Goal: Task Accomplishment & Management: Use online tool/utility

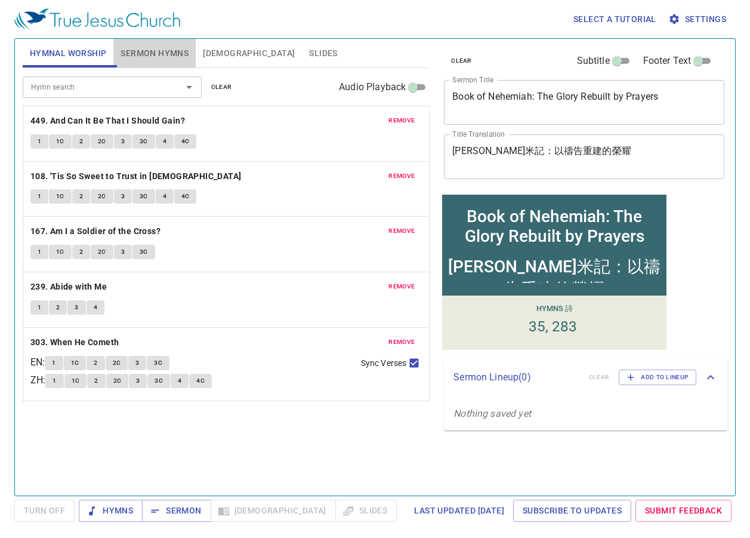
click at [137, 51] on span "Sermon Hymns" at bounding box center [155, 53] width 68 height 15
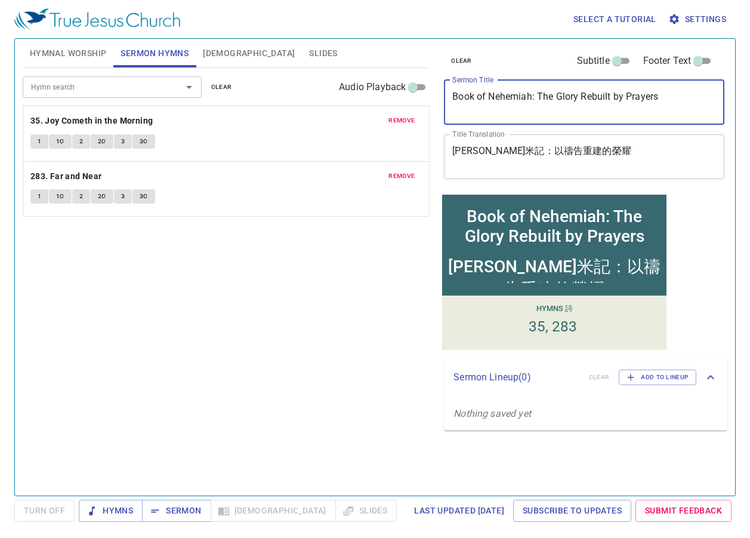
drag, startPoint x: 675, startPoint y: 97, endPoint x: 426, endPoint y: 86, distance: 249.1
click at [427, 86] on div "Hymnal Worship Sermon Hymns [DEMOGRAPHIC_DATA] Slides Hymn search Hymn search c…" at bounding box center [375, 262] width 714 height 457
paste textarea "Lessons from [PERSON_NAME] : Faith, Failure and Restoration"
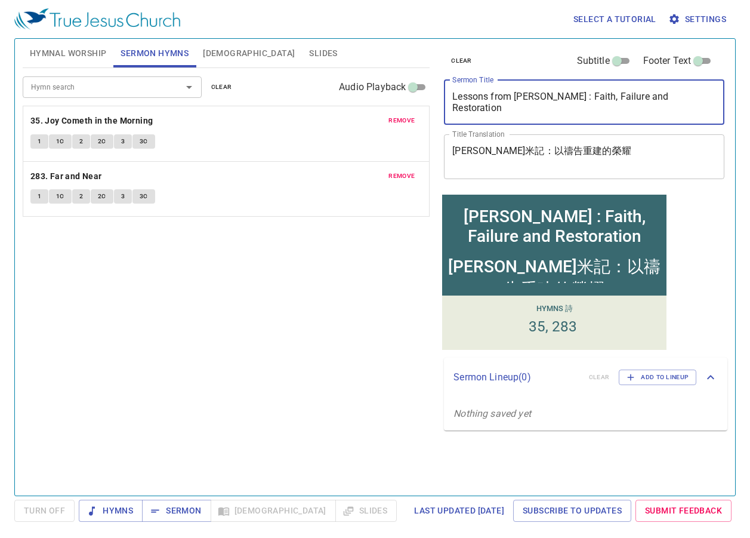
type textarea "Lessons from [PERSON_NAME] : Faith, Failure and Restoration"
click at [400, 122] on span "remove" at bounding box center [402, 120] width 26 height 11
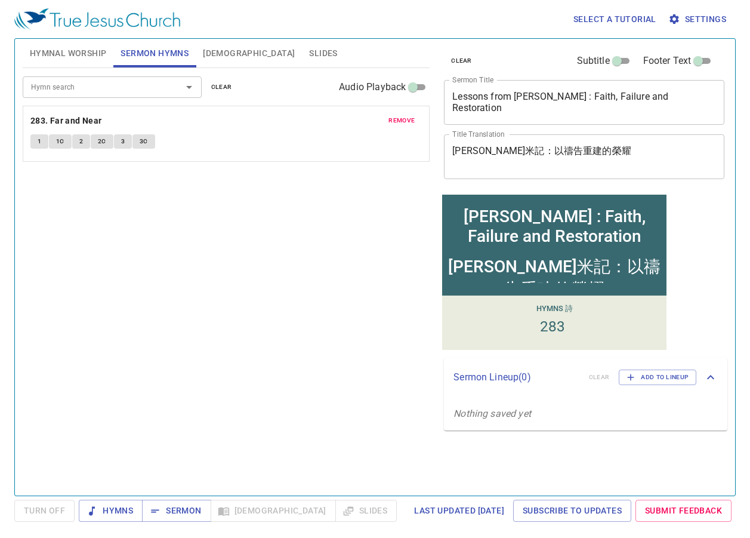
click at [400, 122] on span "remove" at bounding box center [402, 120] width 26 height 11
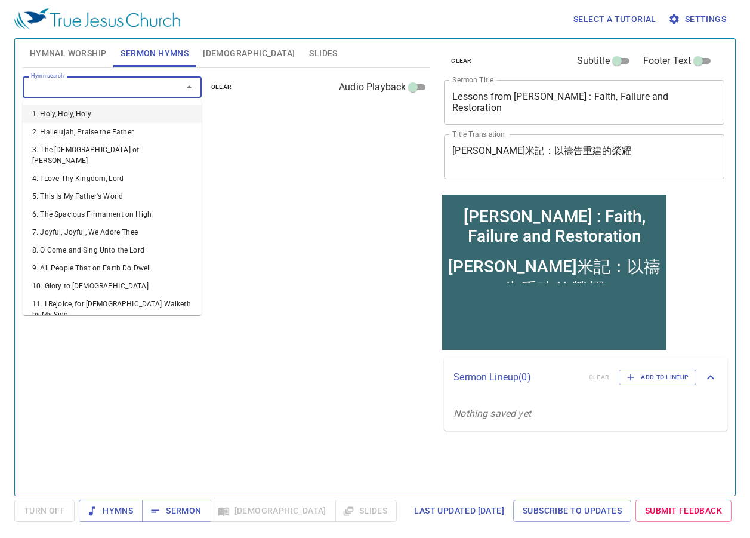
click at [120, 94] on input "Hymn search" at bounding box center [94, 87] width 137 height 14
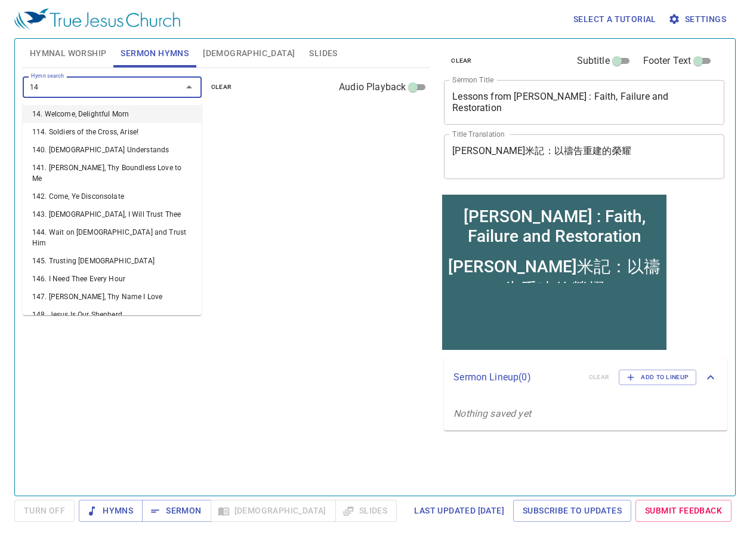
type input "143"
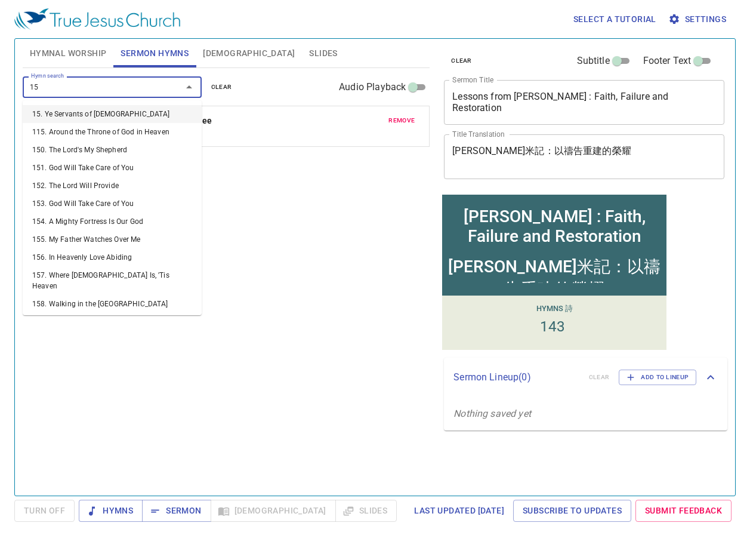
type input "152"
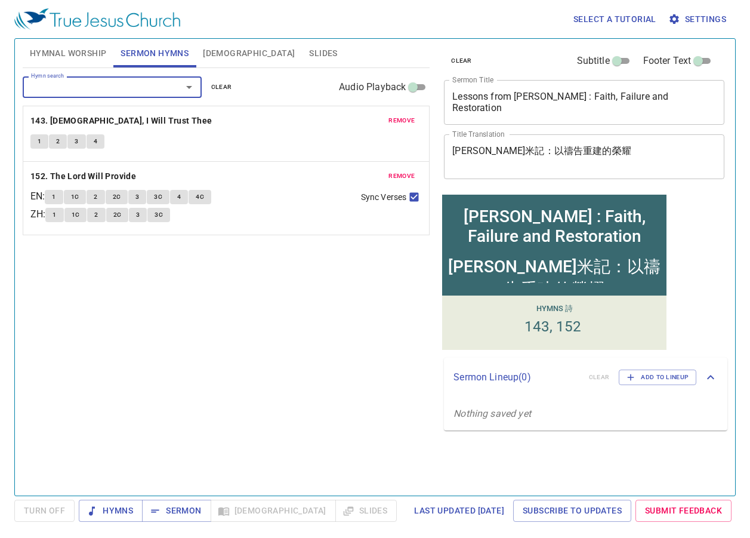
click at [56, 58] on span "Hymnal Worship" at bounding box center [68, 53] width 77 height 15
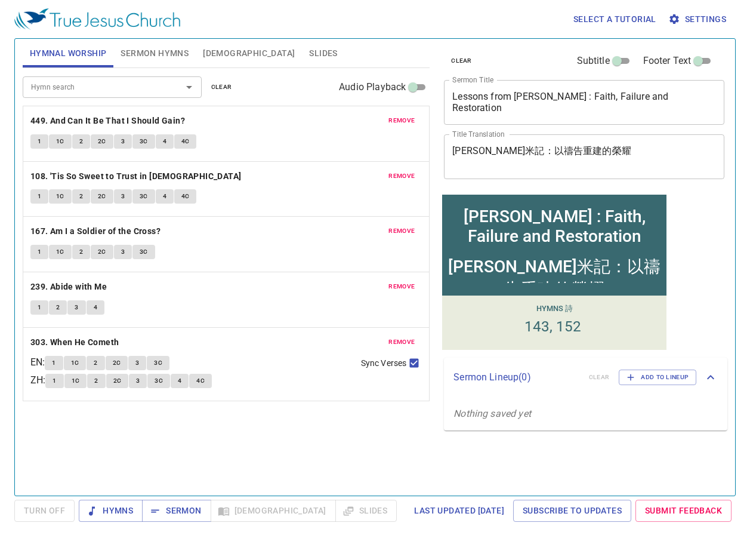
click at [416, 118] on button "remove" at bounding box center [401, 120] width 41 height 14
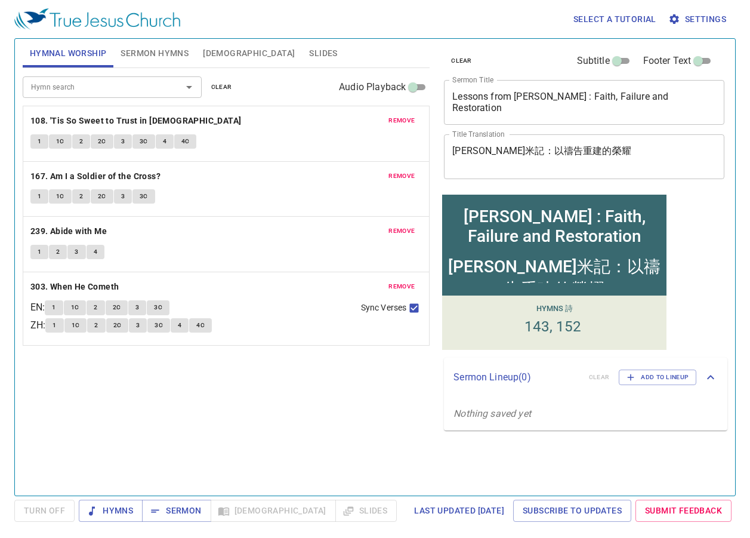
click at [404, 120] on span "remove" at bounding box center [402, 120] width 26 height 11
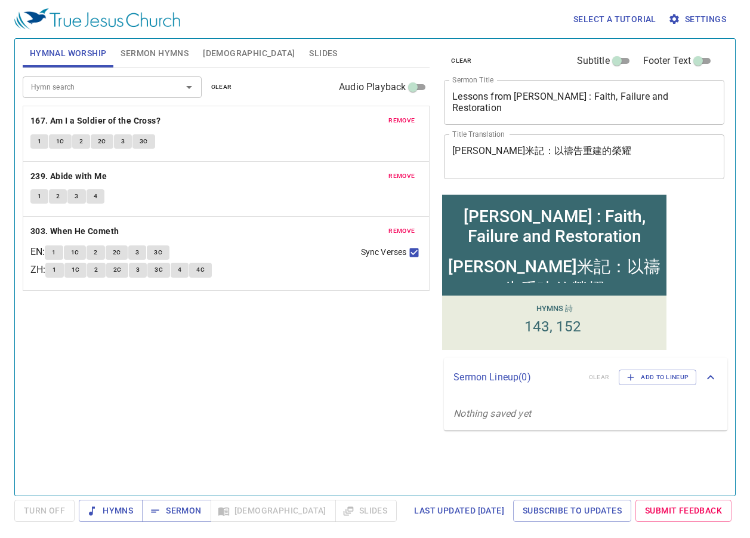
click at [404, 120] on span "remove" at bounding box center [402, 120] width 26 height 11
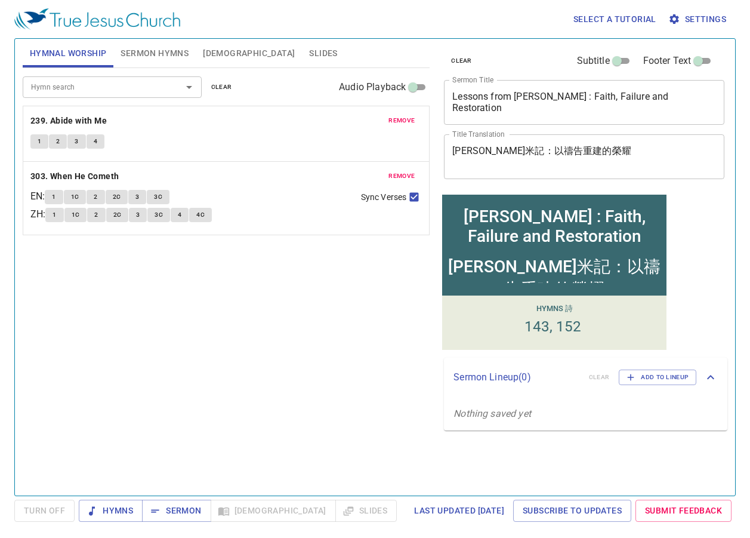
click at [403, 121] on span "remove" at bounding box center [402, 120] width 26 height 11
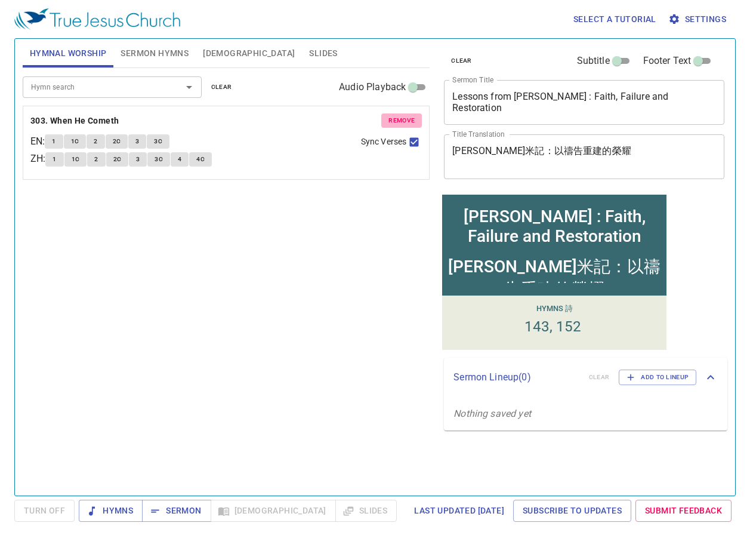
click at [403, 121] on span "remove" at bounding box center [402, 120] width 26 height 11
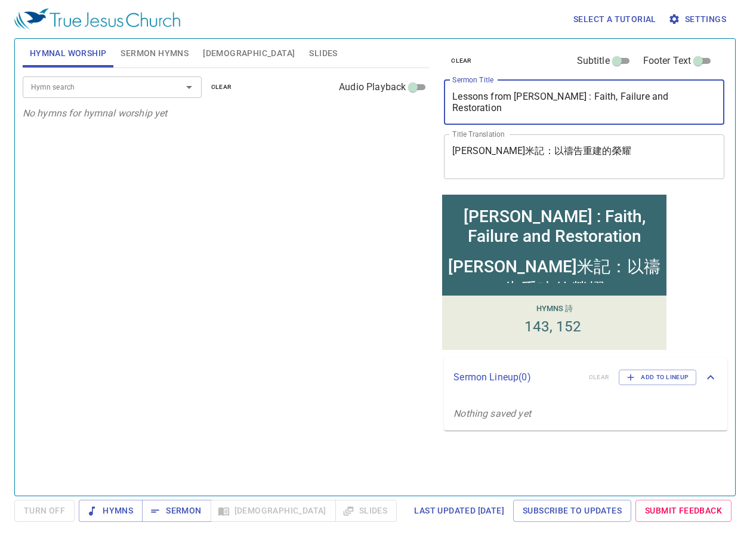
click at [541, 96] on textarea "Lessons from [PERSON_NAME] : Faith, Failure and Restoration" at bounding box center [584, 102] width 264 height 23
click at [543, 96] on textarea "Lessons from [PERSON_NAME] : Faith, Failure and Restoration" at bounding box center [584, 102] width 264 height 23
click at [544, 95] on textarea "Lessons from [PERSON_NAME] : Faith, Failure and Restoration" at bounding box center [584, 102] width 264 height 23
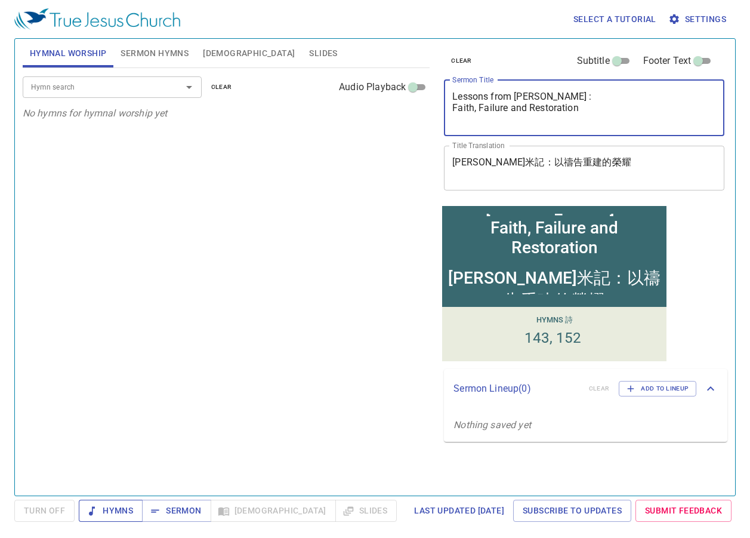
type textarea "Lessons from [PERSON_NAME] : Faith, Failure and Restoration"
click at [0, 0] on span "Hymns" at bounding box center [0, 0] width 0 height 0
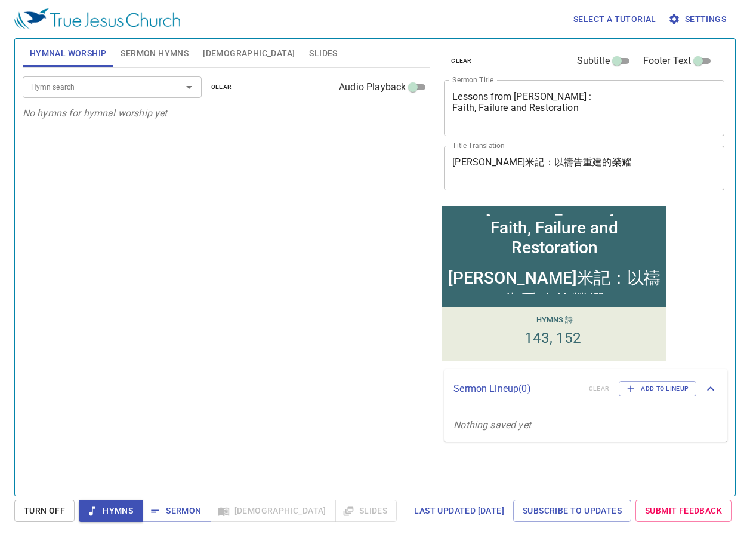
click at [153, 60] on span "Sermon Hymns" at bounding box center [155, 53] width 68 height 15
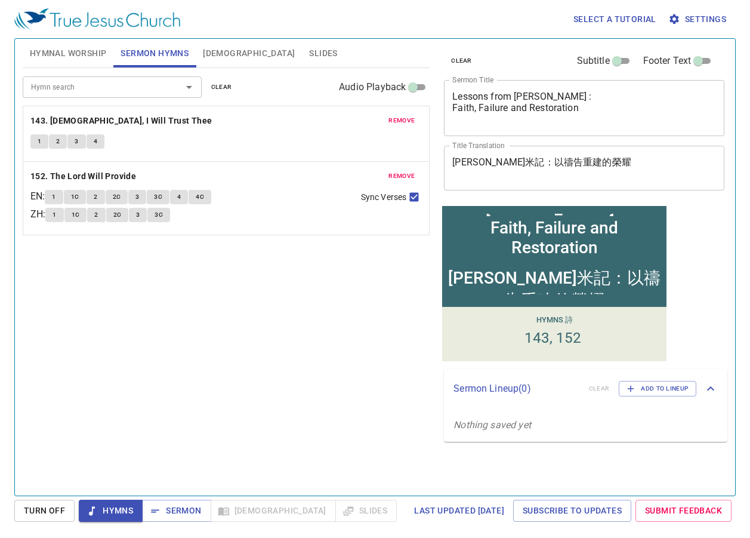
click at [137, 88] on input "Hymn search" at bounding box center [94, 87] width 137 height 14
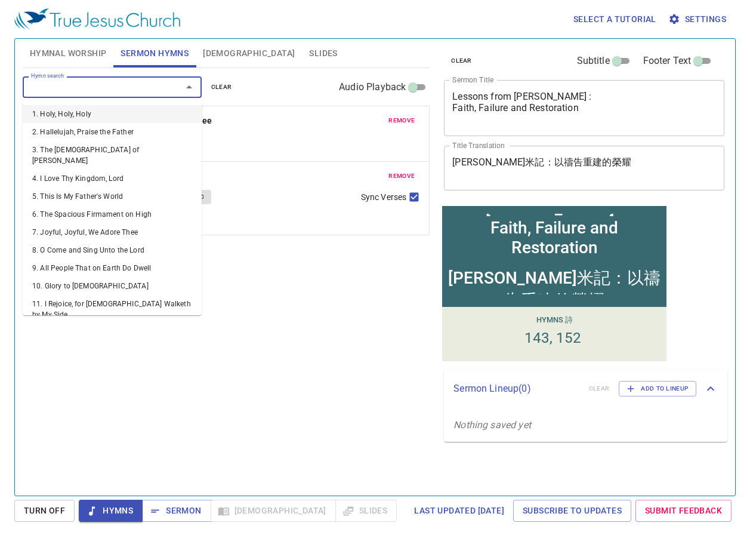
click at [83, 48] on span "Hymnal Worship" at bounding box center [68, 53] width 77 height 15
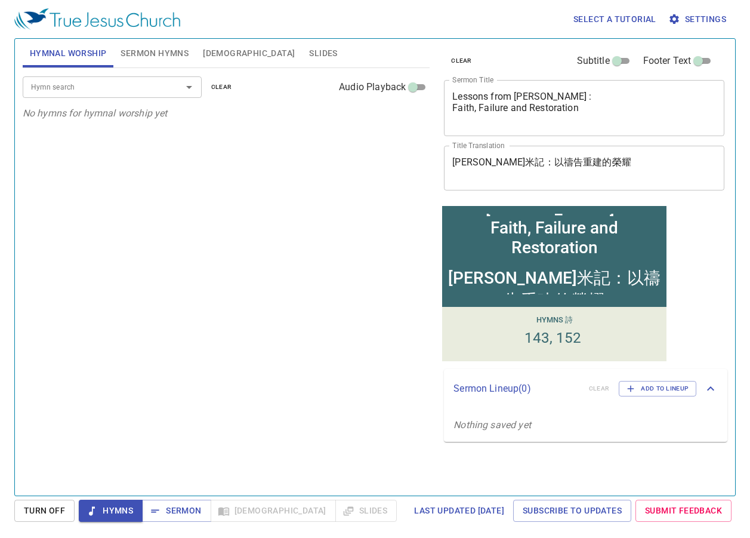
click at [119, 88] on input "Hymn search" at bounding box center [94, 87] width 137 height 14
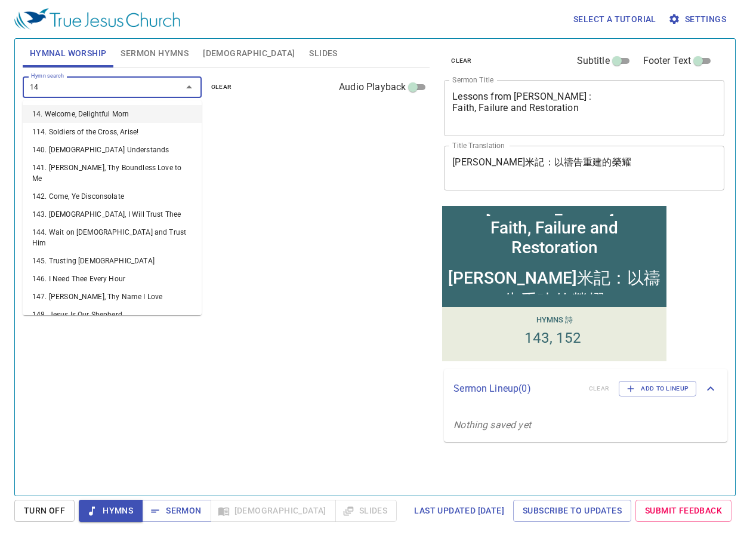
type input "146"
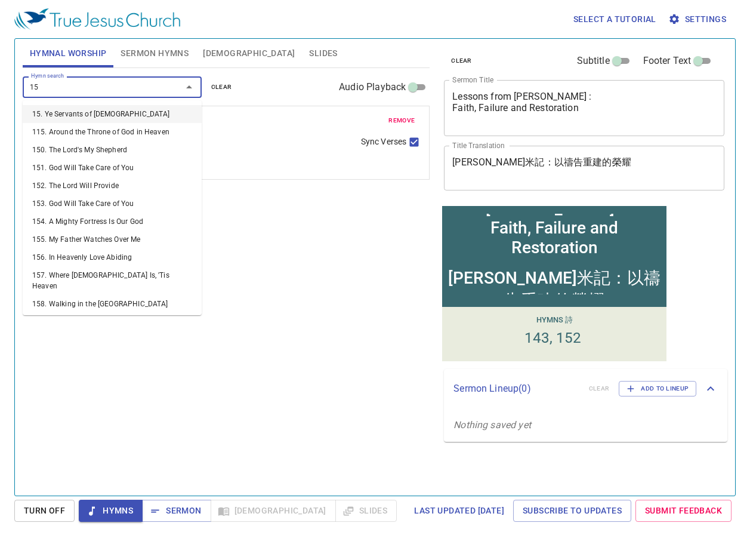
type input "153"
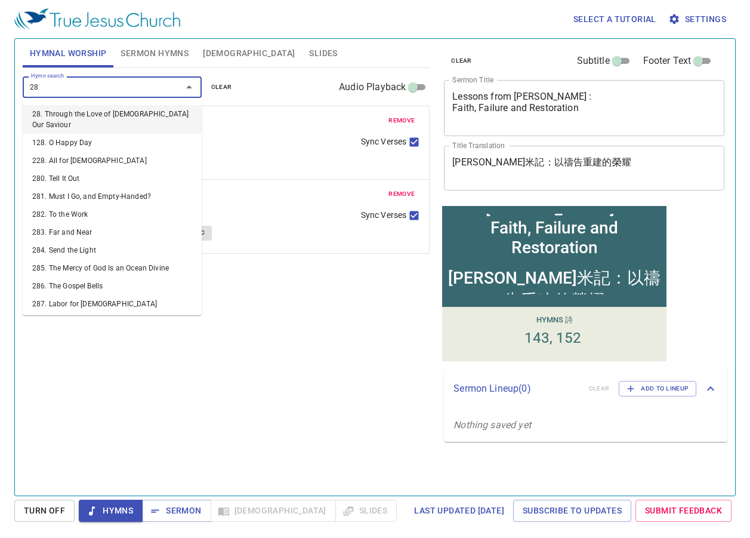
type input "287"
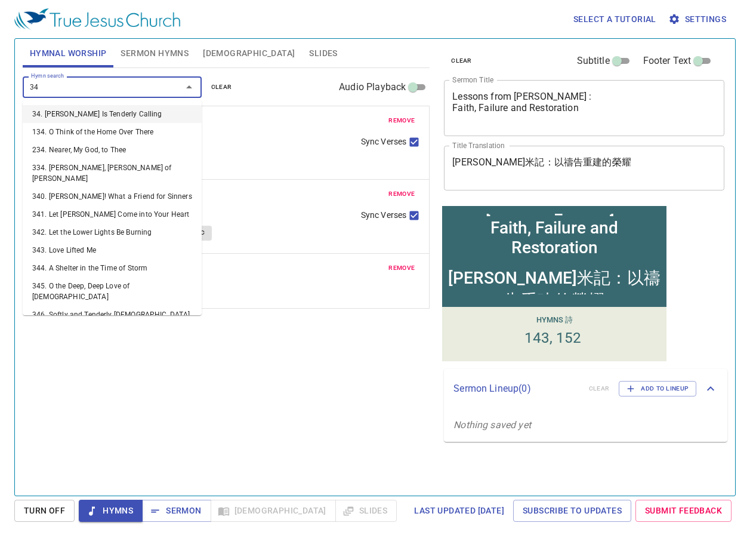
type input "347"
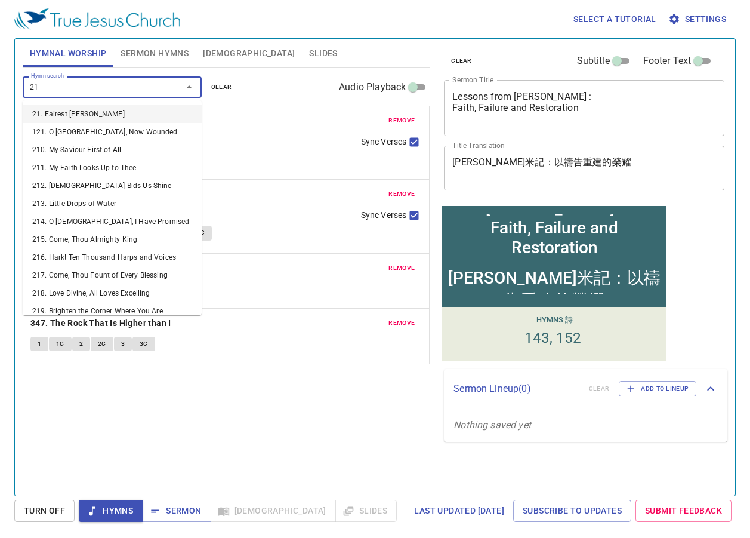
type input "218"
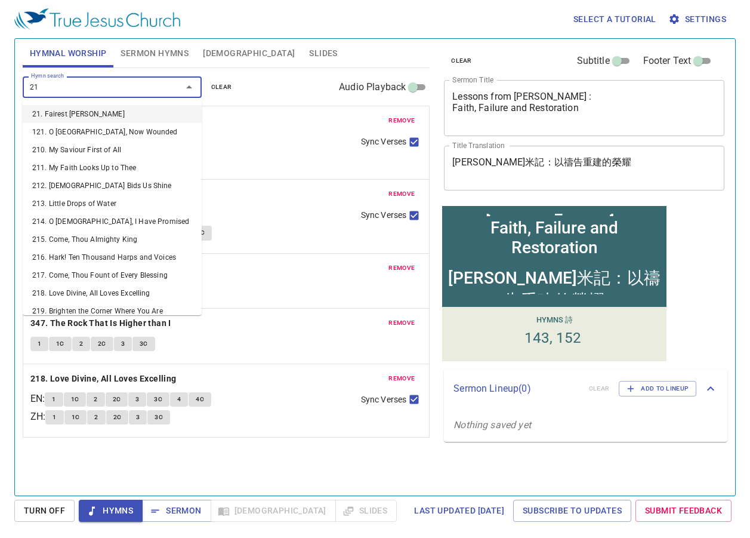
type input "210"
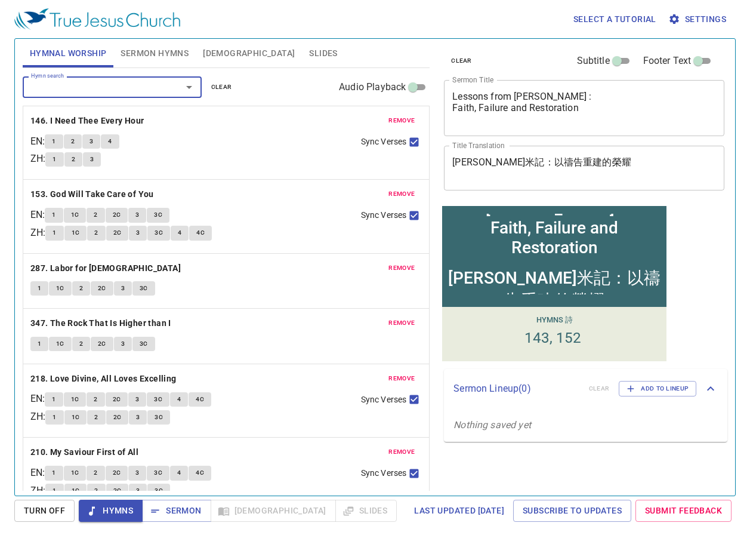
click at [554, 167] on textarea "[PERSON_NAME]米記：以禱告重建的榮耀" at bounding box center [584, 167] width 264 height 23
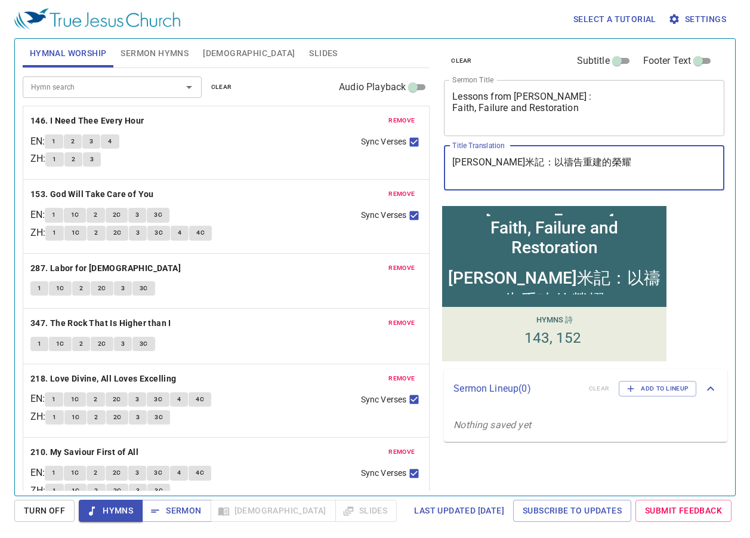
click at [554, 167] on textarea "[PERSON_NAME]米記：以禱告重建的榮耀" at bounding box center [584, 167] width 264 height 23
click at [554, 166] on textarea "[PERSON_NAME]米記：以禱告重建的榮耀" at bounding box center [584, 167] width 264 height 23
click at [603, 162] on textarea "[PERSON_NAME]米記：以禱告重建的榮耀" at bounding box center [584, 167] width 264 height 23
drag, startPoint x: 600, startPoint y: 166, endPoint x: 418, endPoint y: 154, distance: 182.4
click at [418, 154] on div "Hymnal Worship Sermon Hymns [DEMOGRAPHIC_DATA] Slides Hymn search Hymn search c…" at bounding box center [375, 262] width 714 height 457
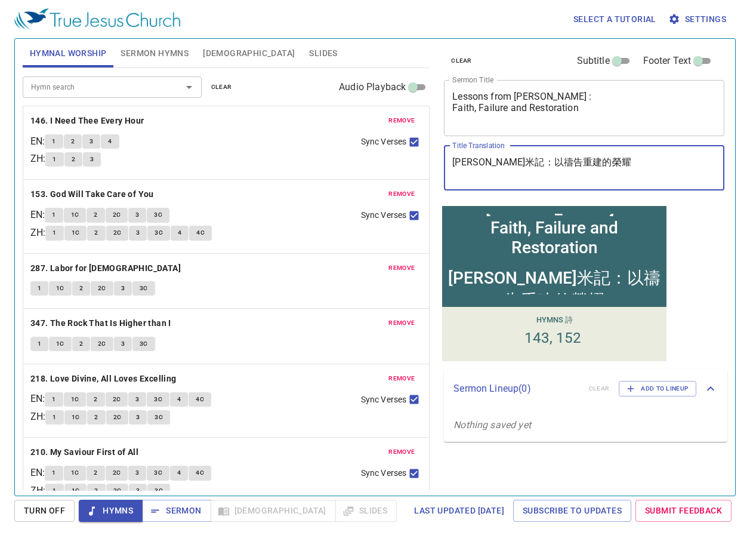
paste textarea "得的教训：信仰、失败与复兴"
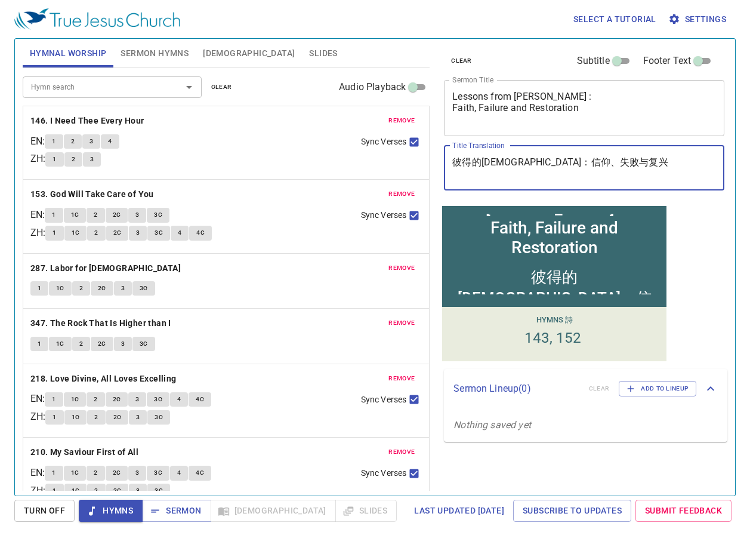
type textarea "彼得的[DEMOGRAPHIC_DATA]：信仰、失败与复兴"
click at [688, 233] on div "clear Subtitle Footer Text Sermon Title Lessons from [PERSON_NAME] : Faith, Fai…" at bounding box center [583, 262] width 298 height 457
click at [50, 121] on b "146. I Need Thee Every Hour" at bounding box center [87, 120] width 114 height 15
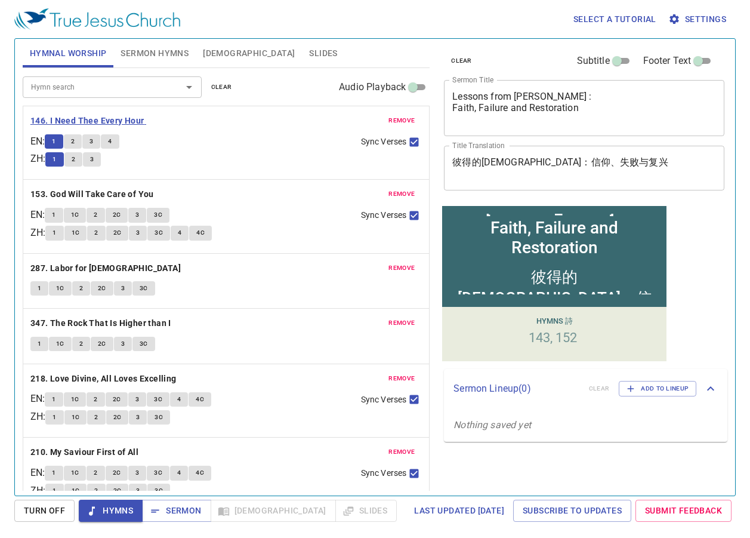
scroll to position [21, 0]
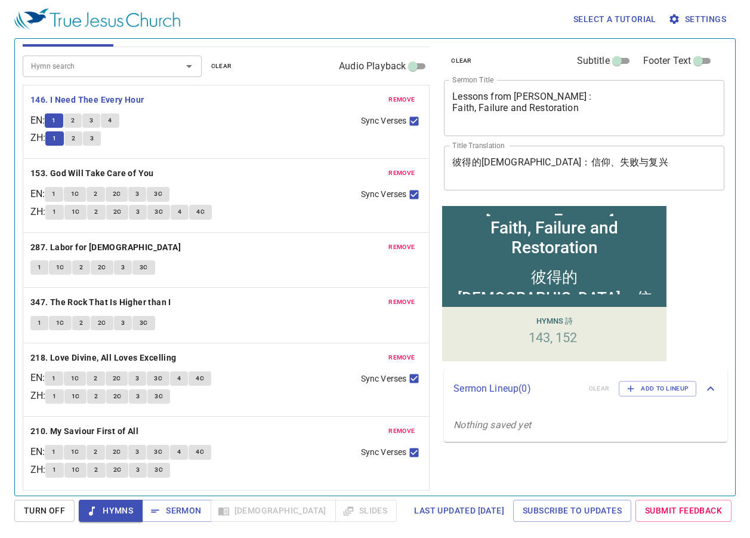
click at [71, 142] on button "2" at bounding box center [73, 138] width 18 height 14
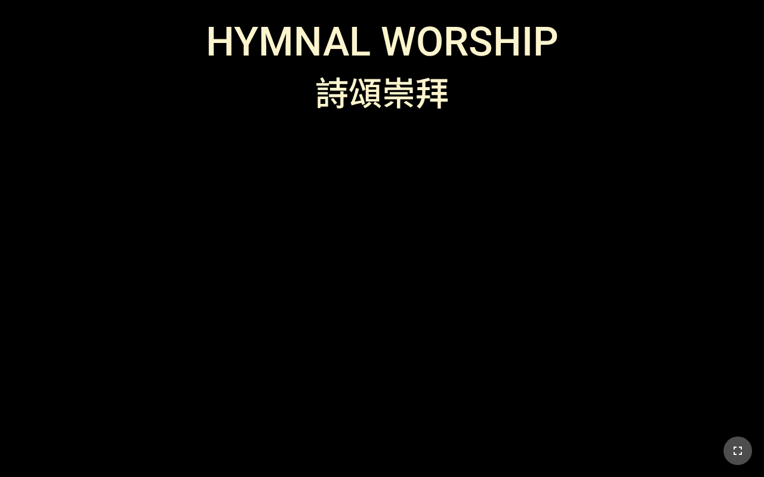
click at [742, 459] on button "button" at bounding box center [737, 450] width 29 height 29
